Goal: Check status: Check status

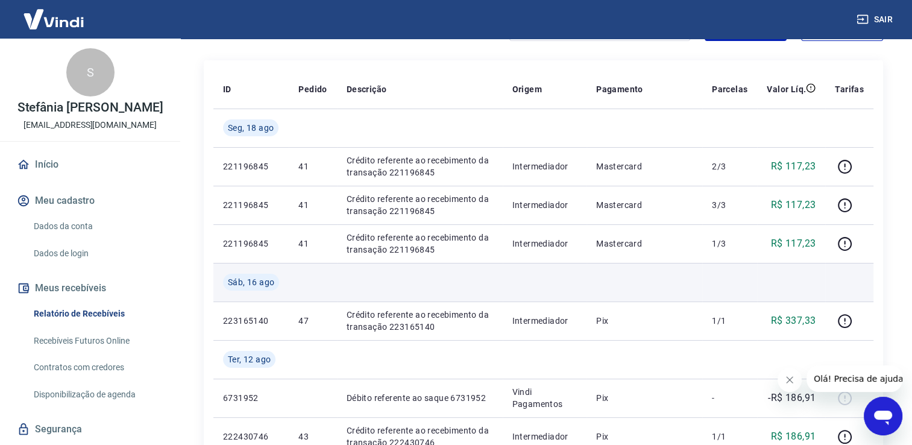
scroll to position [121, 0]
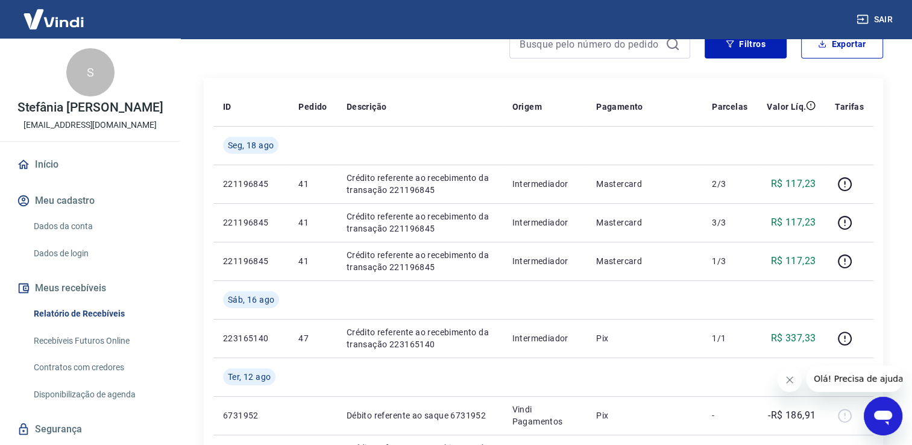
drag, startPoint x: 67, startPoint y: 324, endPoint x: 89, endPoint y: 334, distance: 24.0
click at [67, 324] on link "Relatório de Recebíveis" at bounding box center [97, 313] width 137 height 25
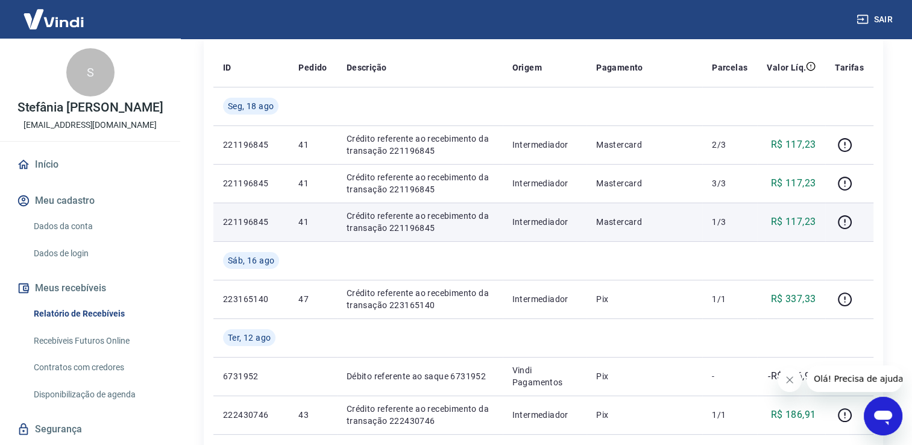
scroll to position [181, 0]
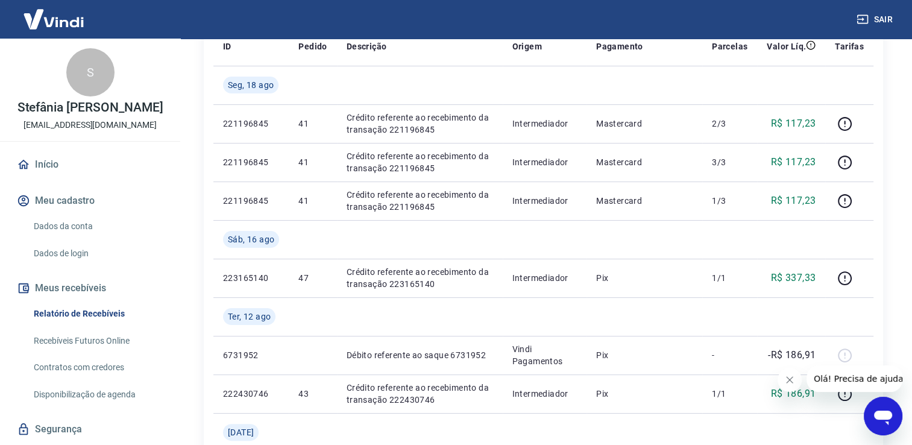
click at [88, 352] on link "Recebíveis Futuros Online" at bounding box center [97, 340] width 137 height 25
